Goal: Task Accomplishment & Management: Use online tool/utility

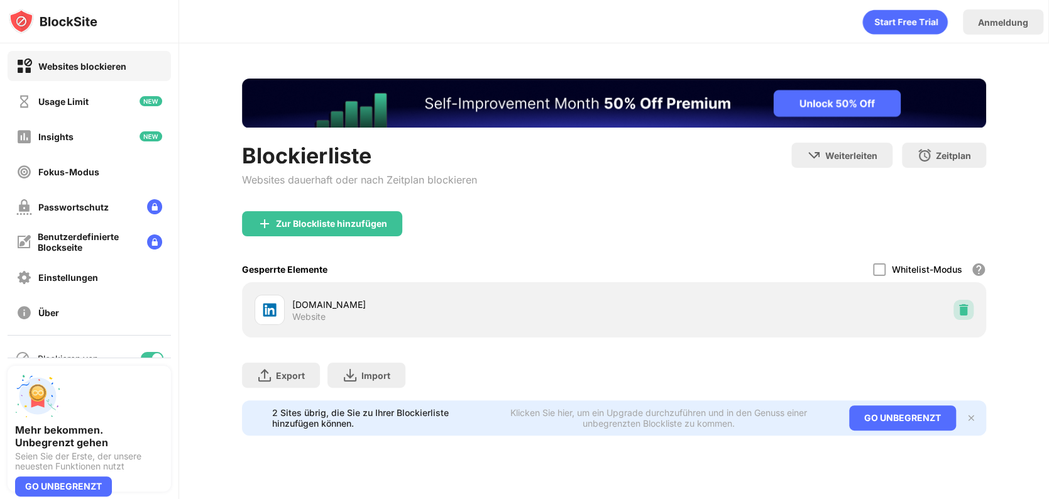
click at [966, 309] on img at bounding box center [964, 310] width 13 height 13
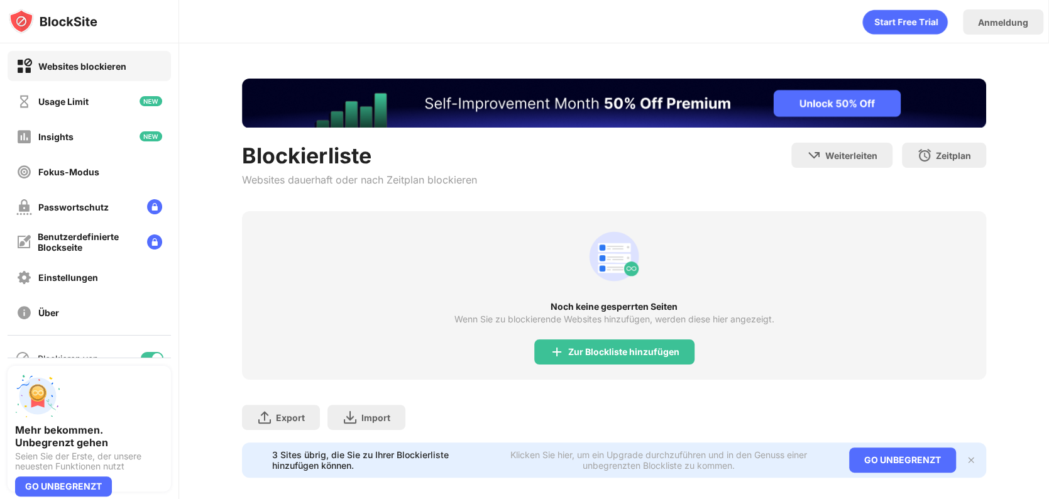
click at [632, 361] on div "Zur Blockliste hinzufügen" at bounding box center [614, 352] width 160 height 25
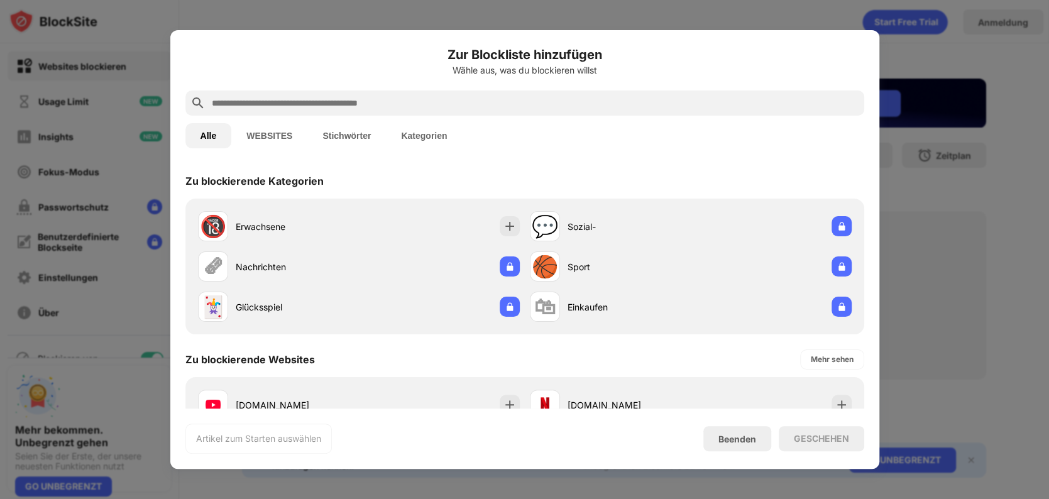
click at [550, 102] on input "text" at bounding box center [535, 103] width 649 height 15
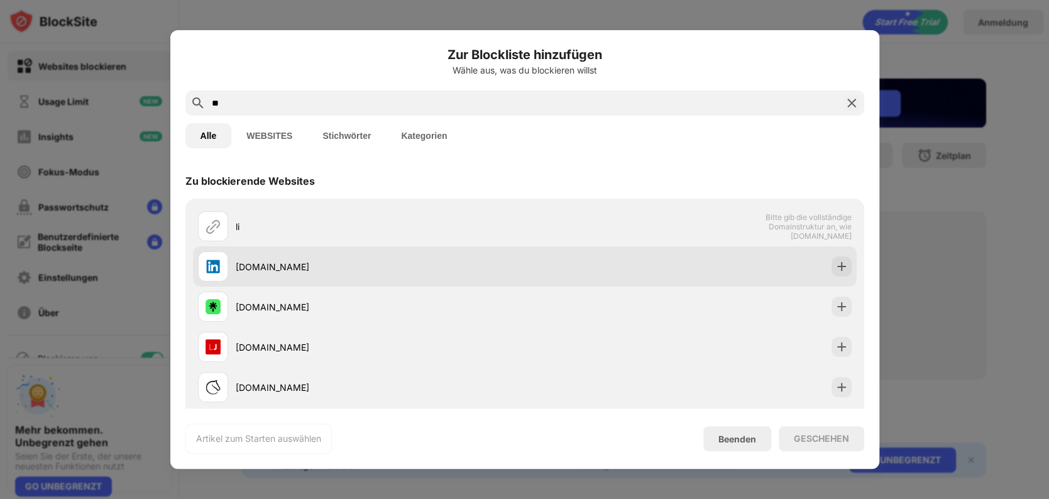
type input "**"
click at [411, 273] on div "[DOMAIN_NAME]" at bounding box center [361, 266] width 327 height 30
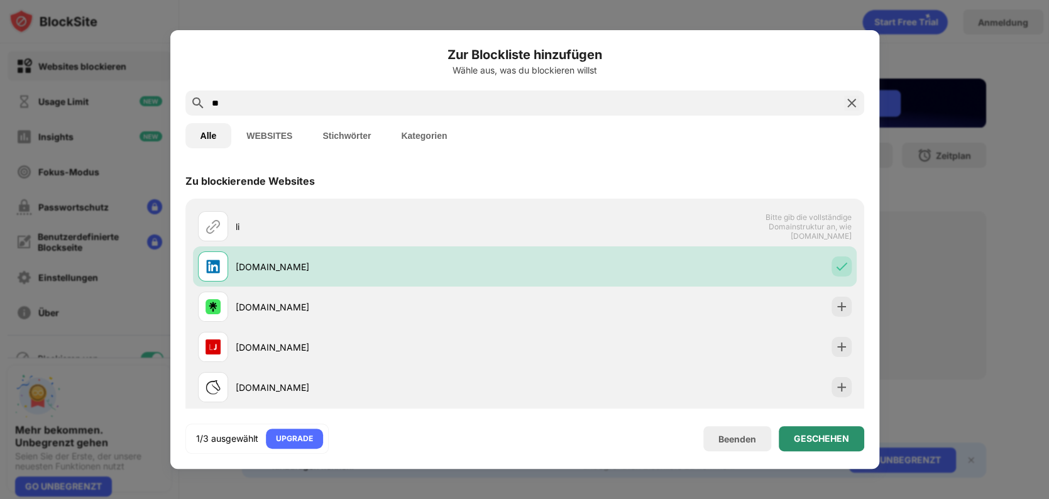
click at [841, 445] on div "GESCHEHEN" at bounding box center [822, 438] width 86 height 25
